Goal: Task Accomplishment & Management: Use online tool/utility

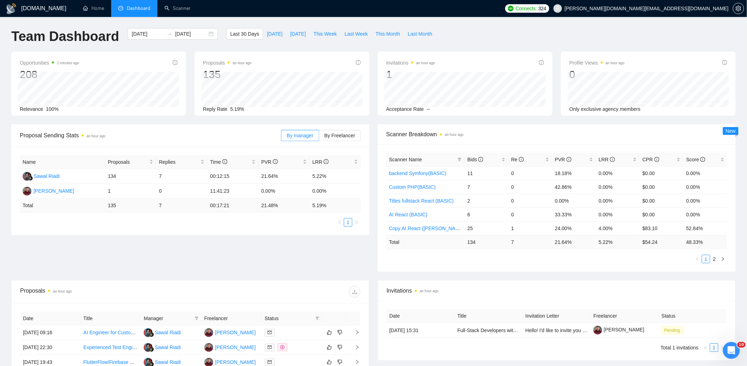
click at [545, 34] on div "Team Dashboard [DATE] [DATE] Last 30 Days [DATE] [DATE] This Week Last Week Thi…" at bounding box center [373, 39] width 733 height 23
click at [181, 9] on link "Scanner" at bounding box center [177, 8] width 26 height 6
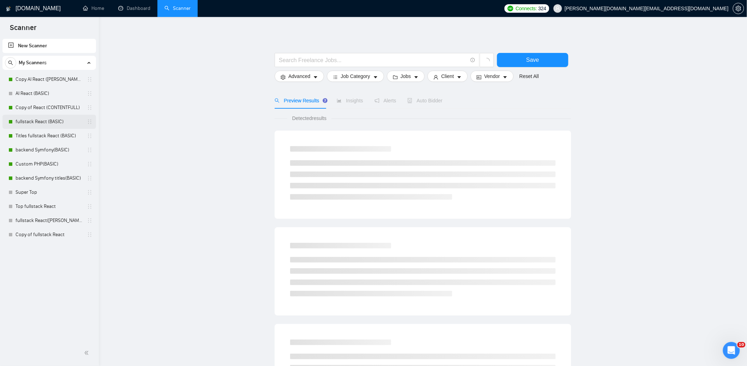
click at [46, 122] on link "fullstack React (BASIC)" at bounding box center [49, 122] width 67 height 14
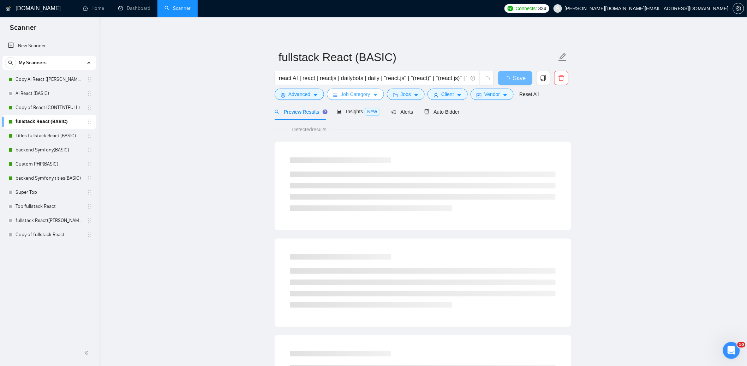
click at [361, 94] on span "Job Category" at bounding box center [355, 94] width 29 height 8
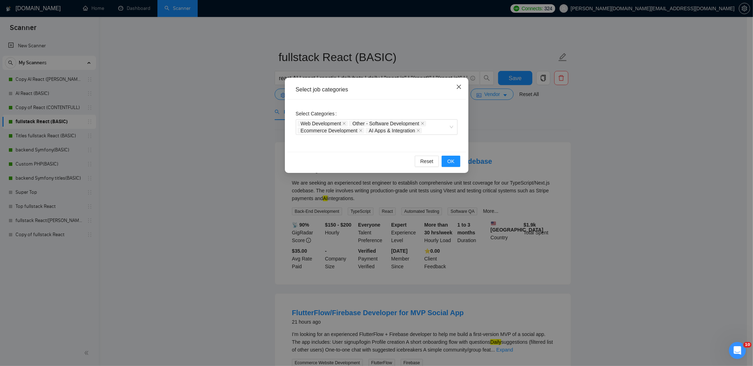
click at [461, 87] on icon "close" at bounding box center [459, 87] width 6 height 6
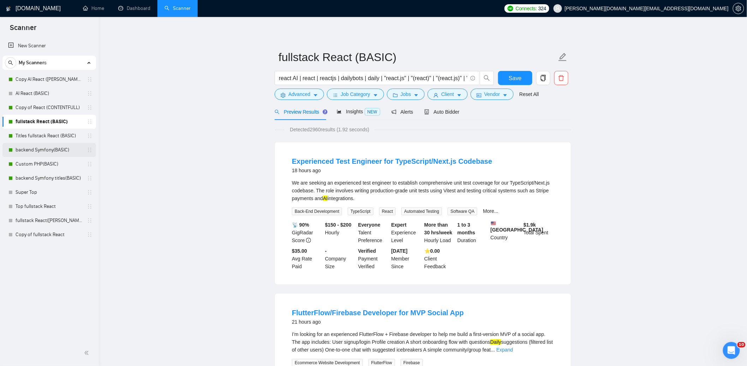
click at [45, 149] on link "backend Symfony(BASIC)" at bounding box center [49, 150] width 67 height 14
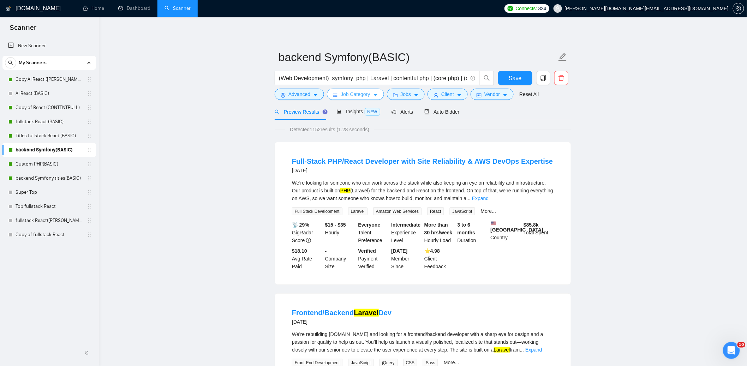
click at [373, 95] on button "Job Category" at bounding box center [355, 94] width 57 height 11
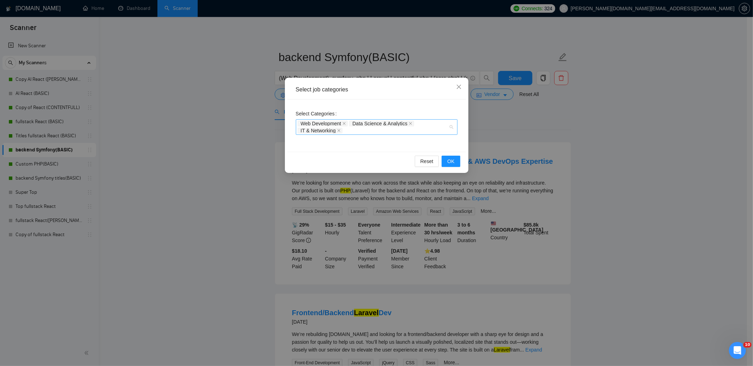
click at [361, 133] on div "Web Development Data Science & Analytics IT & Networking" at bounding box center [373, 127] width 151 height 14
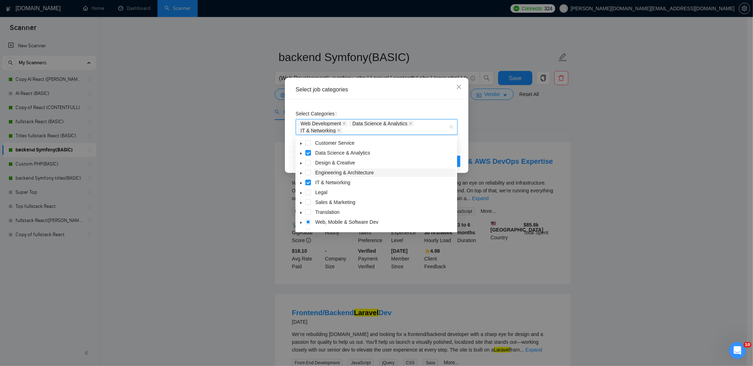
scroll to position [28, 0]
click at [301, 215] on icon "caret-down" at bounding box center [300, 215] width 1 height 2
click at [316, 165] on span at bounding box center [317, 165] width 6 height 6
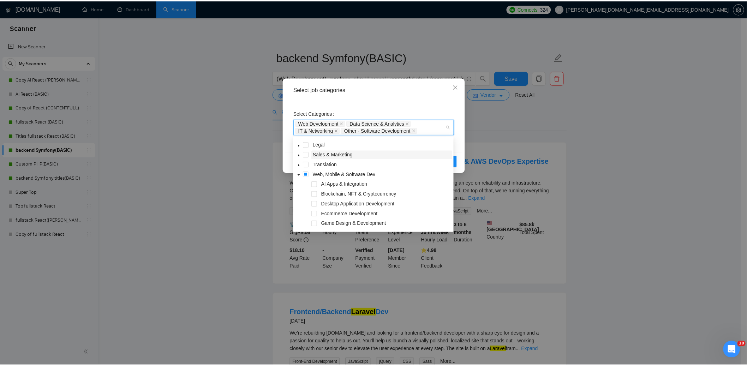
scroll to position [27, 0]
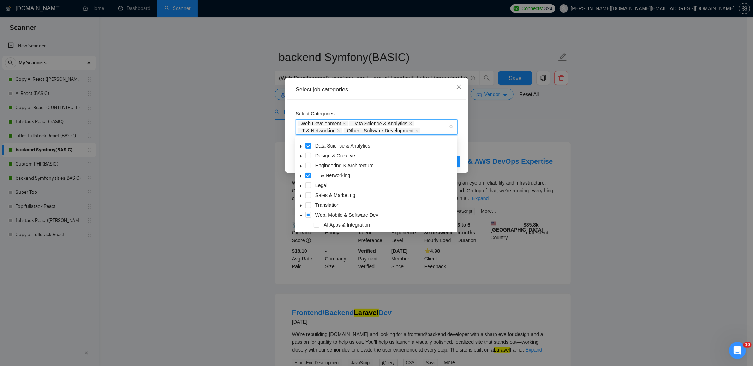
click at [414, 94] on div "Select job categories" at bounding box center [376, 89] width 179 height 19
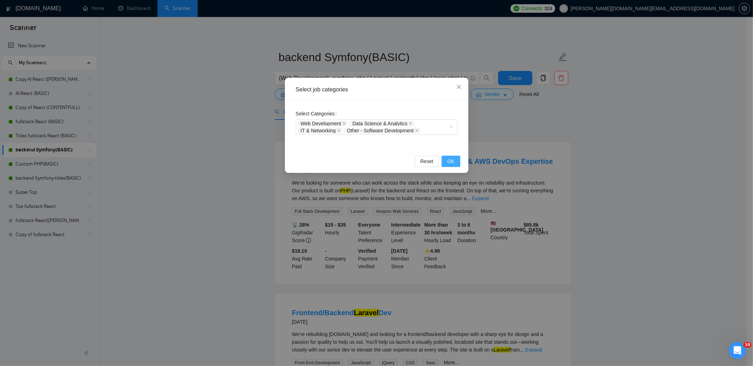
click at [455, 164] on button "OK" at bounding box center [451, 161] width 18 height 11
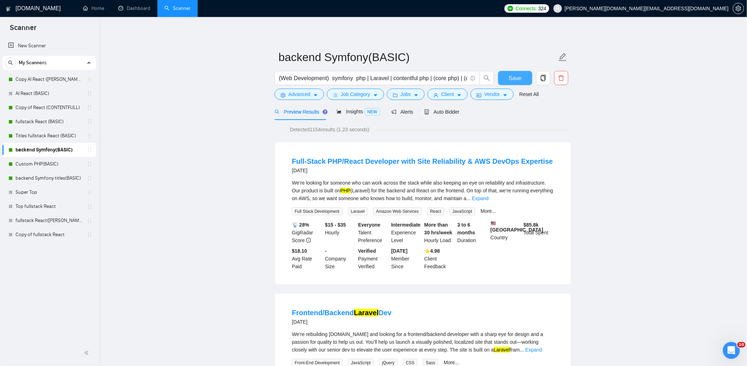
click at [523, 74] on button "Save" at bounding box center [515, 78] width 34 height 14
click at [130, 7] on link "Dashboard" at bounding box center [134, 8] width 32 height 6
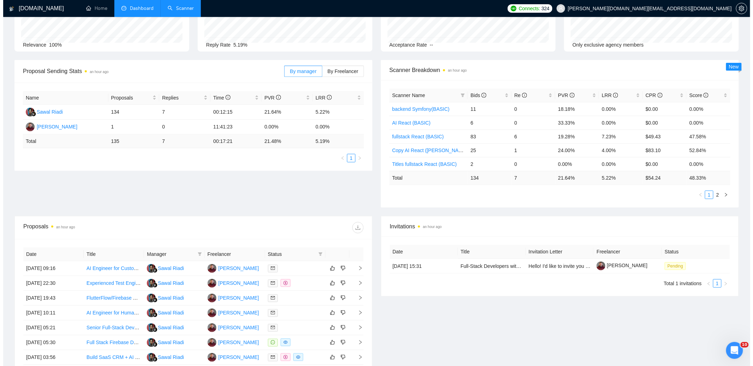
scroll to position [193, 0]
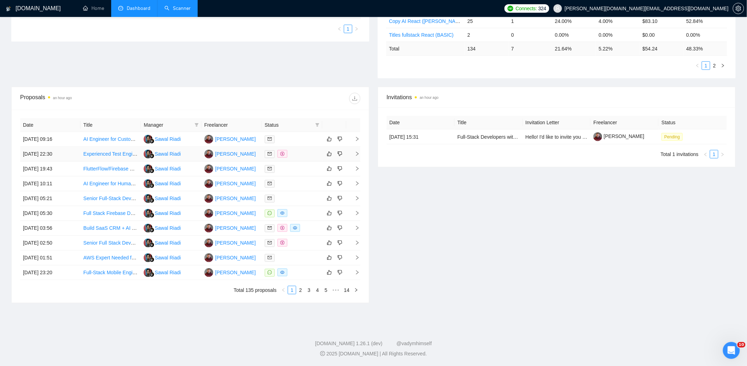
click at [298, 152] on div at bounding box center [292, 154] width 55 height 8
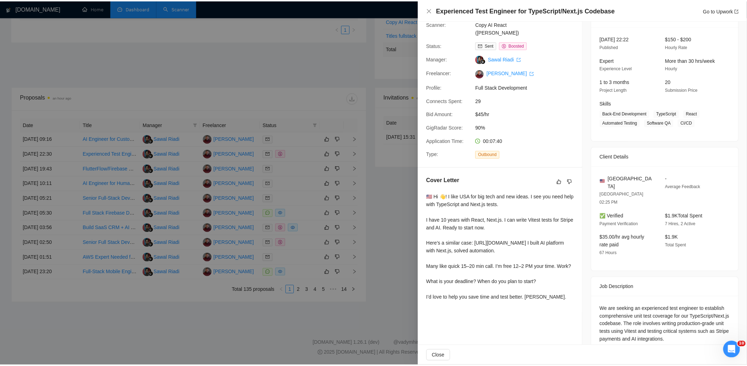
scroll to position [48, 0]
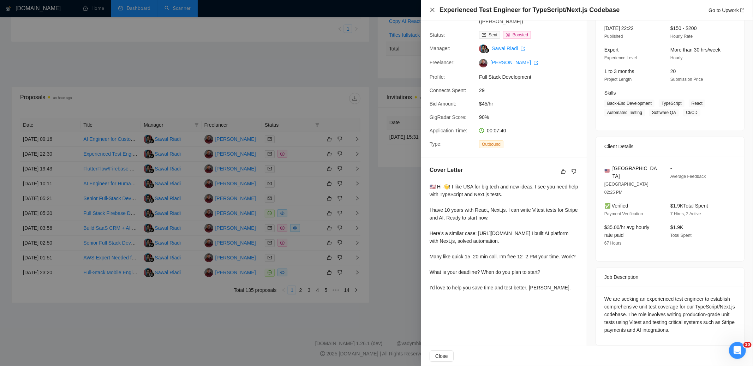
click at [431, 10] on icon "close" at bounding box center [433, 10] width 6 height 6
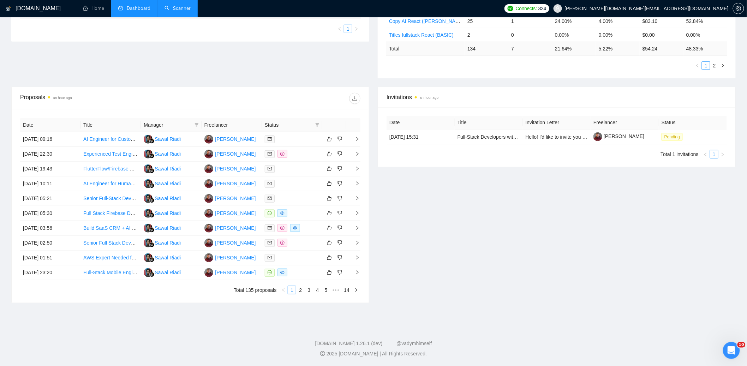
click at [445, 207] on div "Invitations an hour ago Date Title Invitation Letter Freelancer Status [DATE] 1…" at bounding box center [556, 195] width 366 height 216
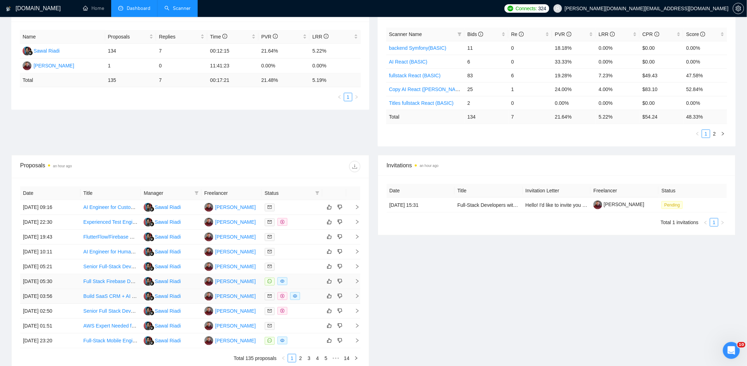
scroll to position [158, 0]
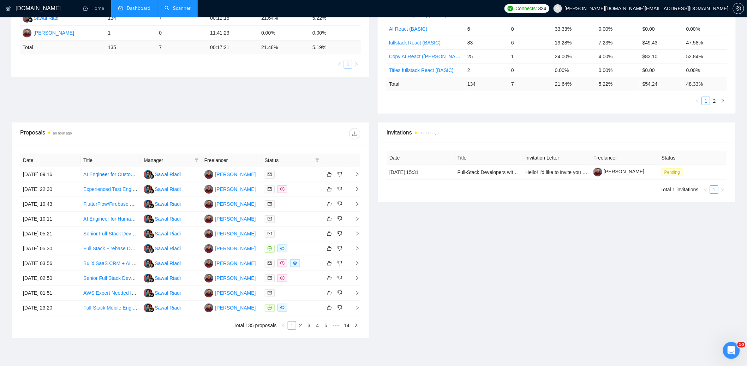
click at [434, 281] on div "Invitations an hour ago Date Title Invitation Letter Freelancer Status [DATE] 1…" at bounding box center [556, 230] width 366 height 216
click at [305, 311] on div at bounding box center [292, 308] width 55 height 8
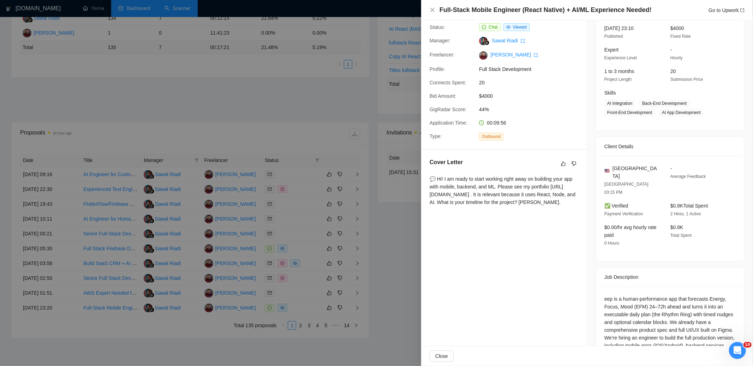
click at [399, 265] on div at bounding box center [376, 183] width 753 height 366
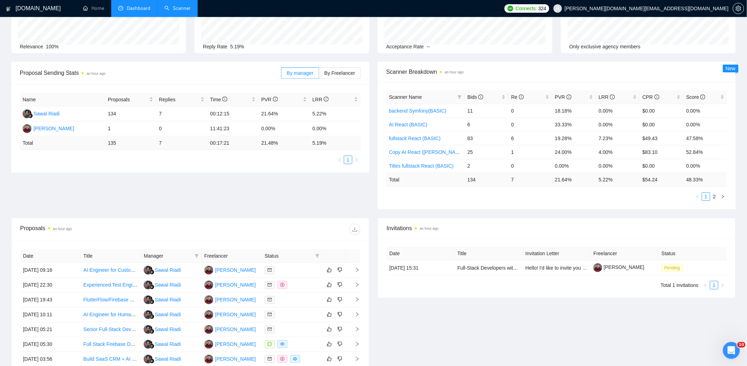
scroll to position [0, 0]
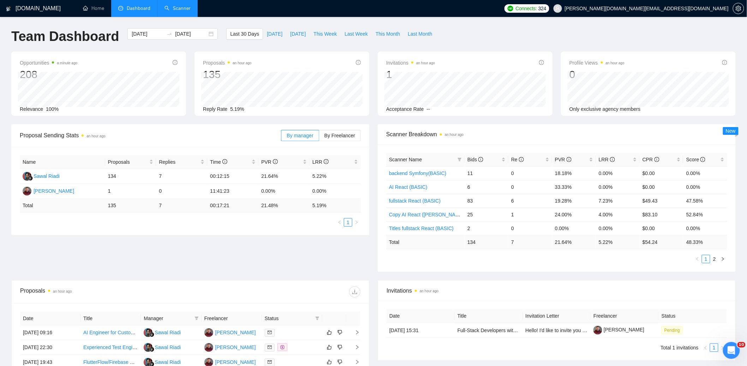
click at [334, 264] on div "Proposal Sending Stats an hour ago By manager By Freelancer Name Proposals Repl…" at bounding box center [373, 202] width 733 height 156
click at [184, 5] on link "Scanner" at bounding box center [177, 8] width 26 height 6
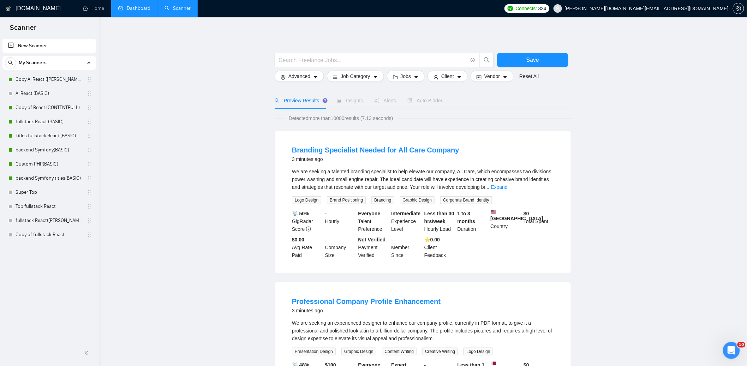
drag, startPoint x: 239, startPoint y: 73, endPoint x: 244, endPoint y: 66, distance: 7.8
